Goal: Information Seeking & Learning: Find specific fact

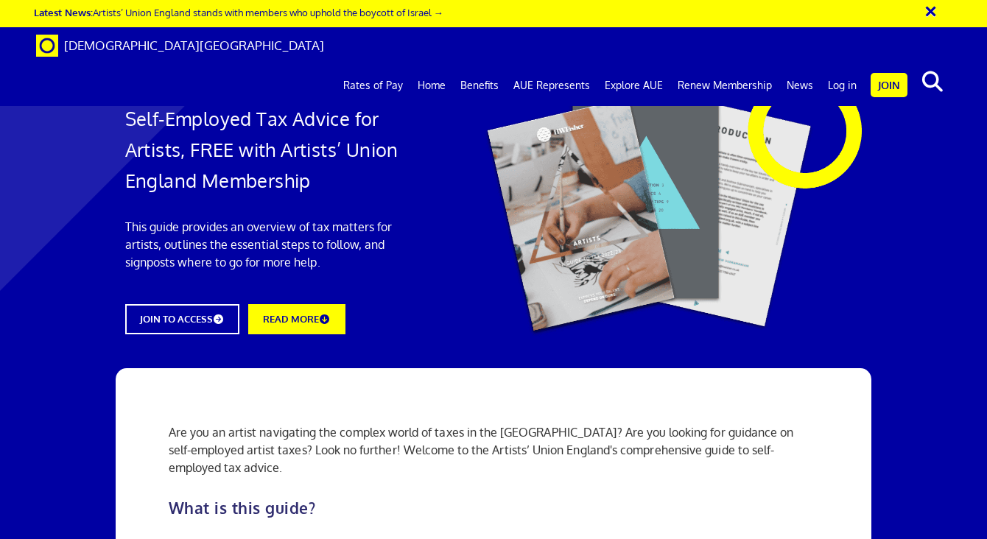
scroll to position [0, 1]
click at [148, 43] on span "[DEMOGRAPHIC_DATA][GEOGRAPHIC_DATA]" at bounding box center [194, 45] width 260 height 15
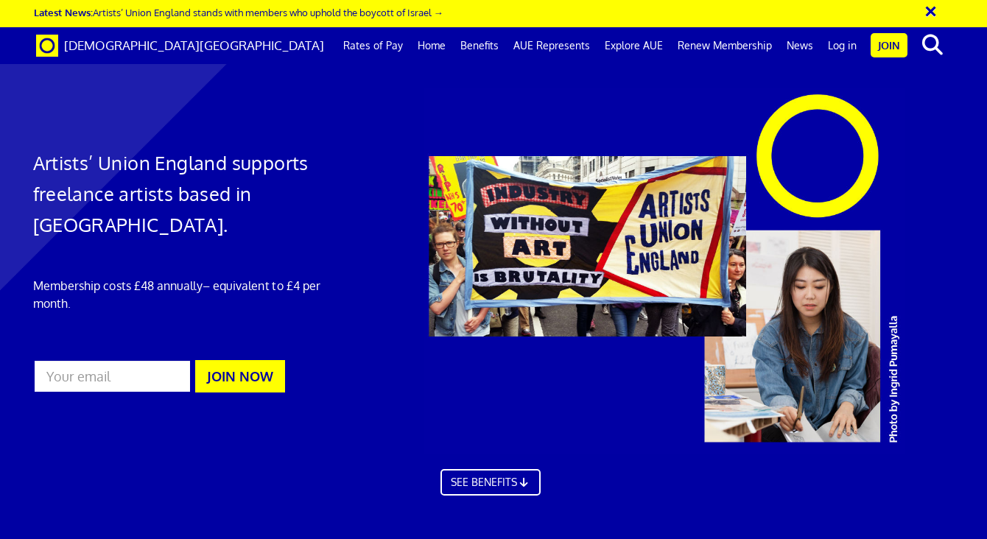
scroll to position [461, 3]
drag, startPoint x: 318, startPoint y: 157, endPoint x: 686, endPoint y: 147, distance: 368.6
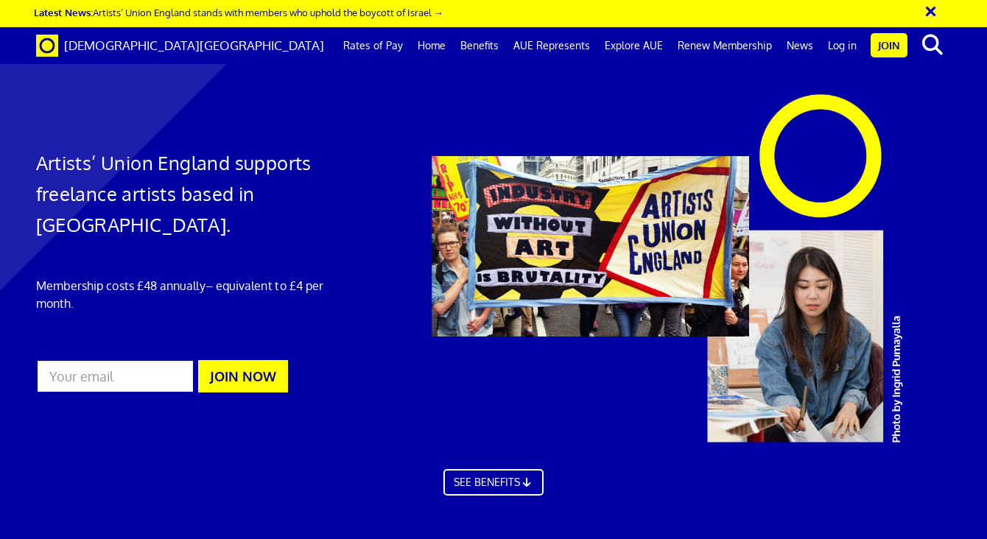
drag, startPoint x: 230, startPoint y: 274, endPoint x: 133, endPoint y: 251, distance: 100.1
click at [44, 47] on span at bounding box center [47, 45] width 22 height 15
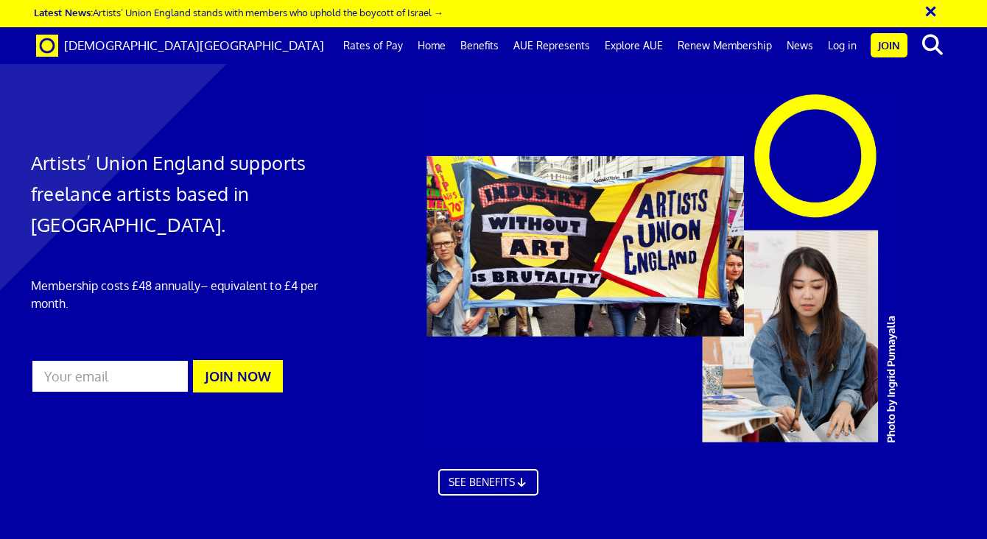
scroll to position [0, 5]
click at [400, 43] on link "Rates of Pay" at bounding box center [373, 45] width 74 height 37
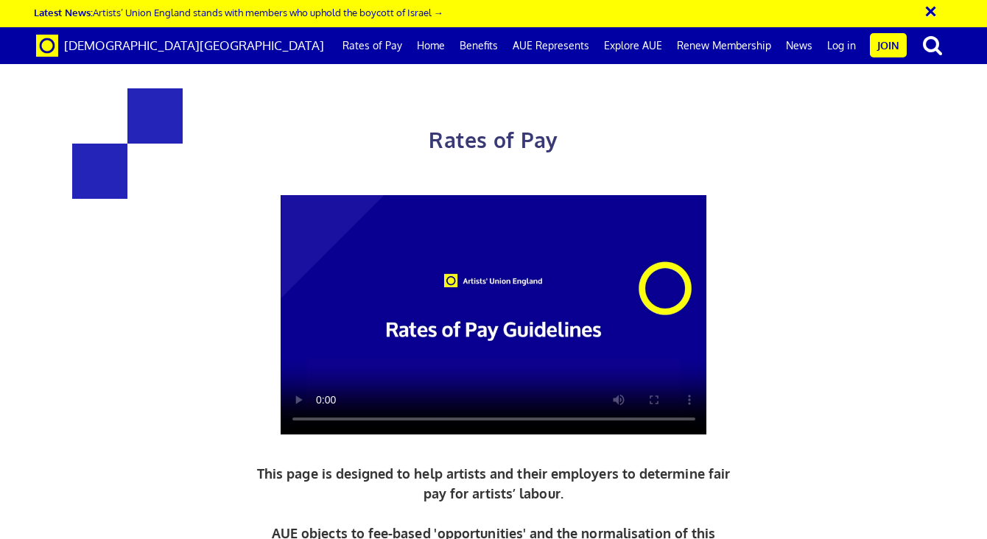
scroll to position [0, 5]
click at [319, 413] on video at bounding box center [494, 315] width 427 height 240
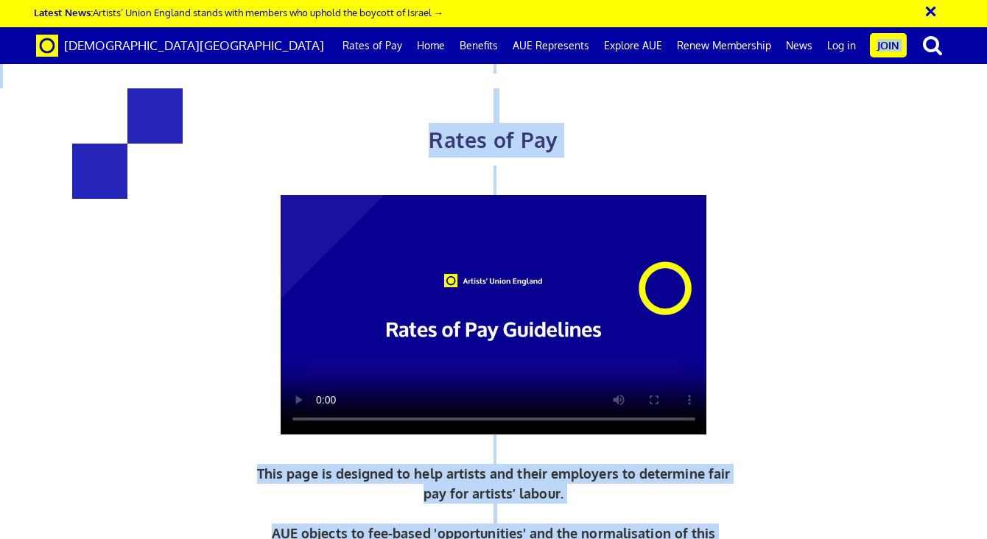
drag, startPoint x: 316, startPoint y: 51, endPoint x: 94, endPoint y: 114, distance: 231.4
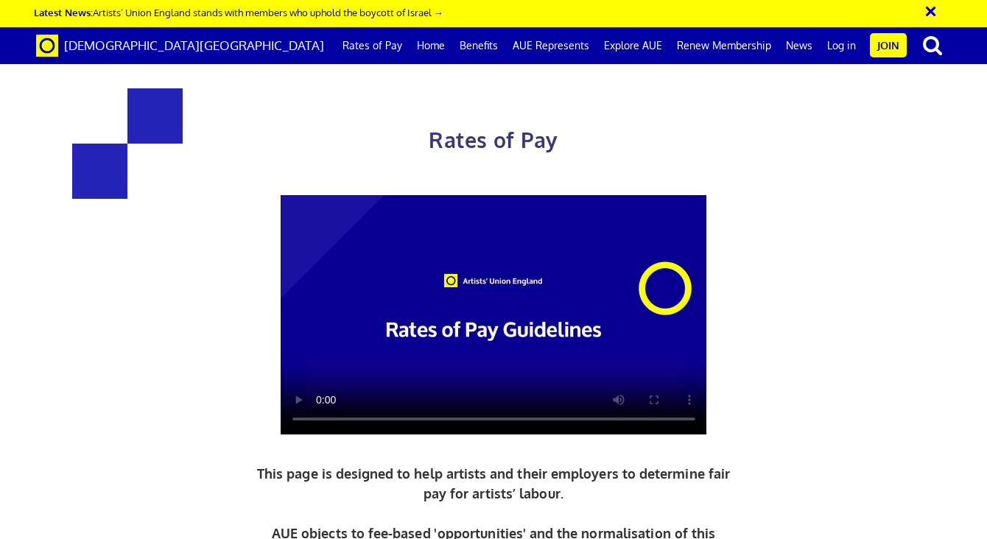
drag, startPoint x: 212, startPoint y: 203, endPoint x: 765, endPoint y: 494, distance: 624.6
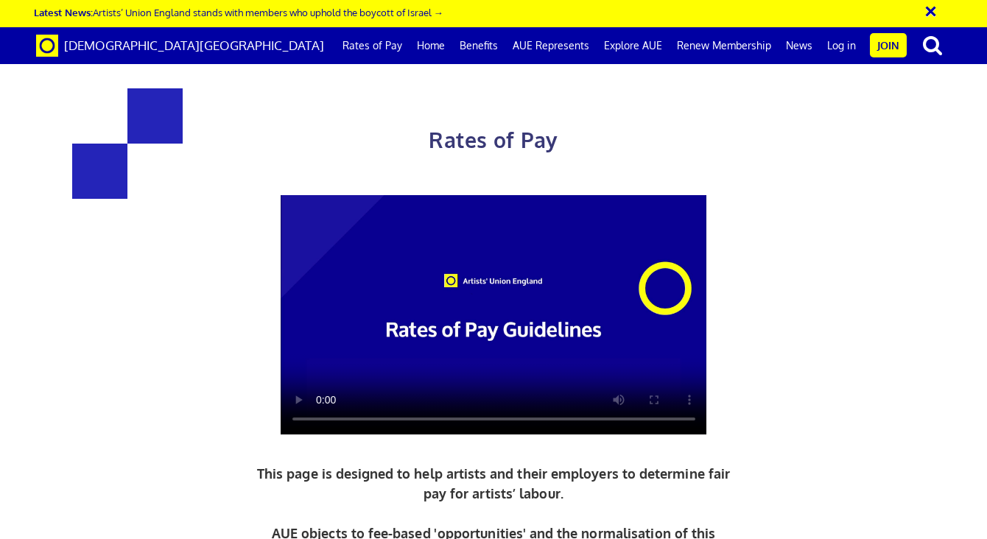
click at [355, 155] on div "Rates of Pay This page is designed to help artists and their employers to deter…" at bounding box center [493, 393] width 673 height 668
drag, startPoint x: 275, startPoint y: 121, endPoint x: 791, endPoint y: 479, distance: 628.5
copy div "Daily and Hourly Rates for Artist Wages UK: £216.63 a day ½ £119.15 per ½ day £…"
